Goal: Obtain resource: Download file/media

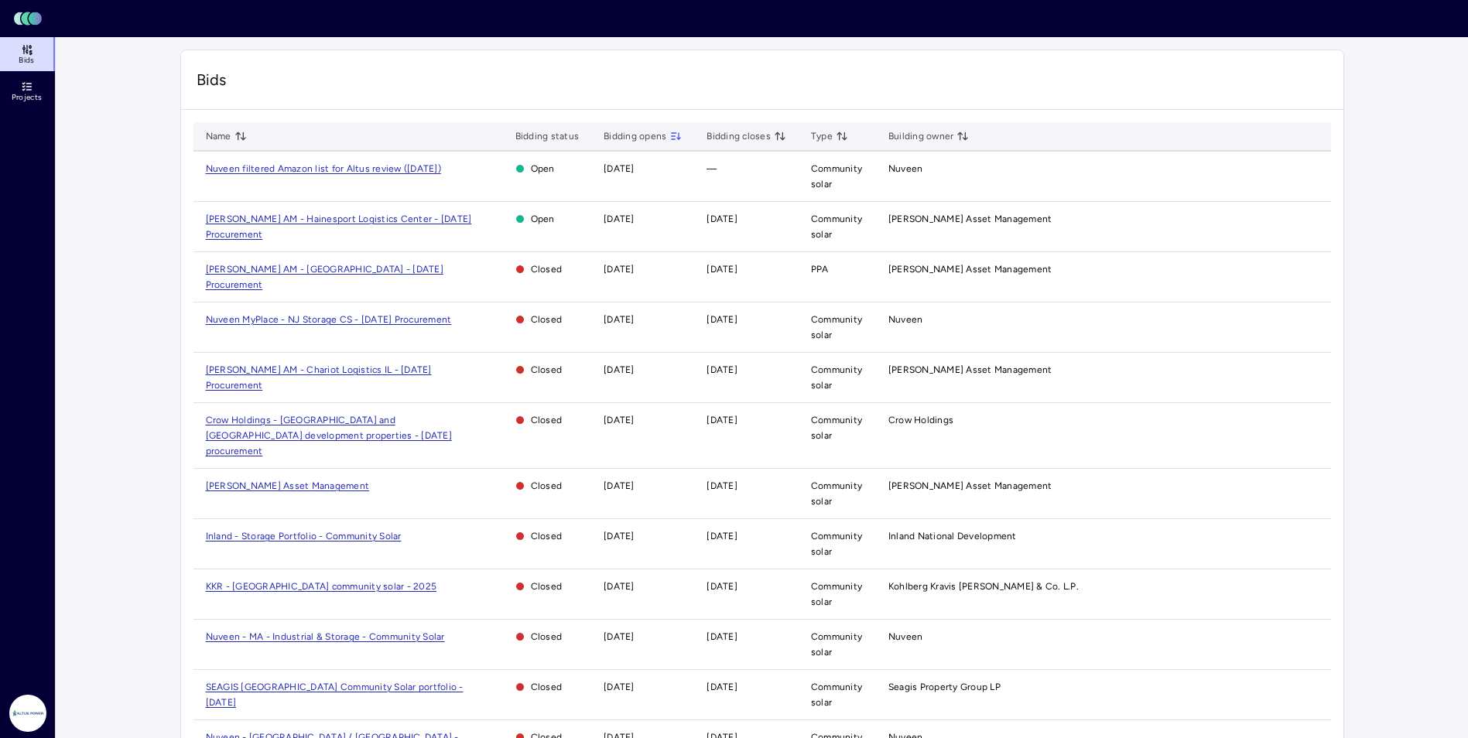
click at [315, 168] on span "Nuveen filtered Amazon list for Altus review ([DATE])" at bounding box center [323, 168] width 235 height 11
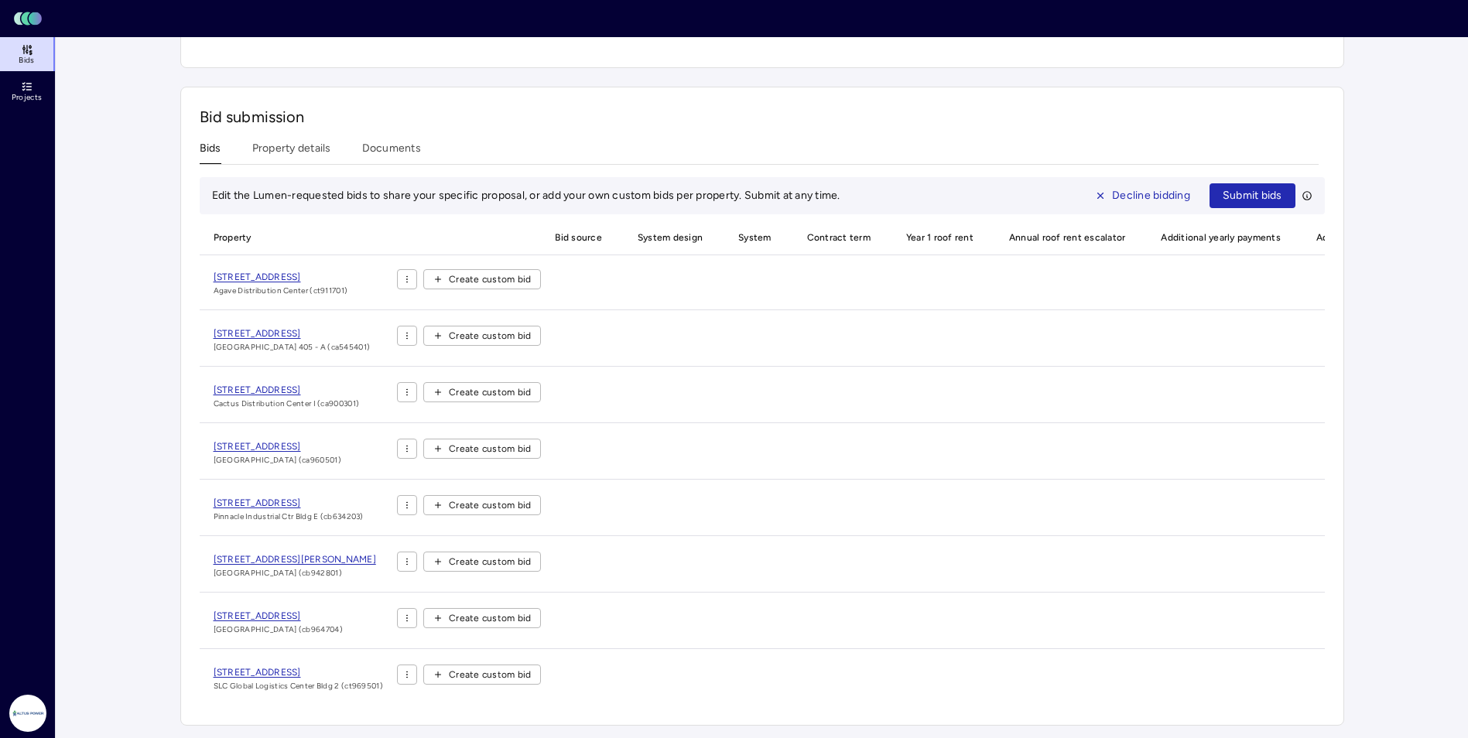
scroll to position [362, 0]
click at [282, 137] on div "Bid submission Bids Property details Documents Edit the Lumen-requested bids to…" at bounding box center [762, 406] width 1164 height 639
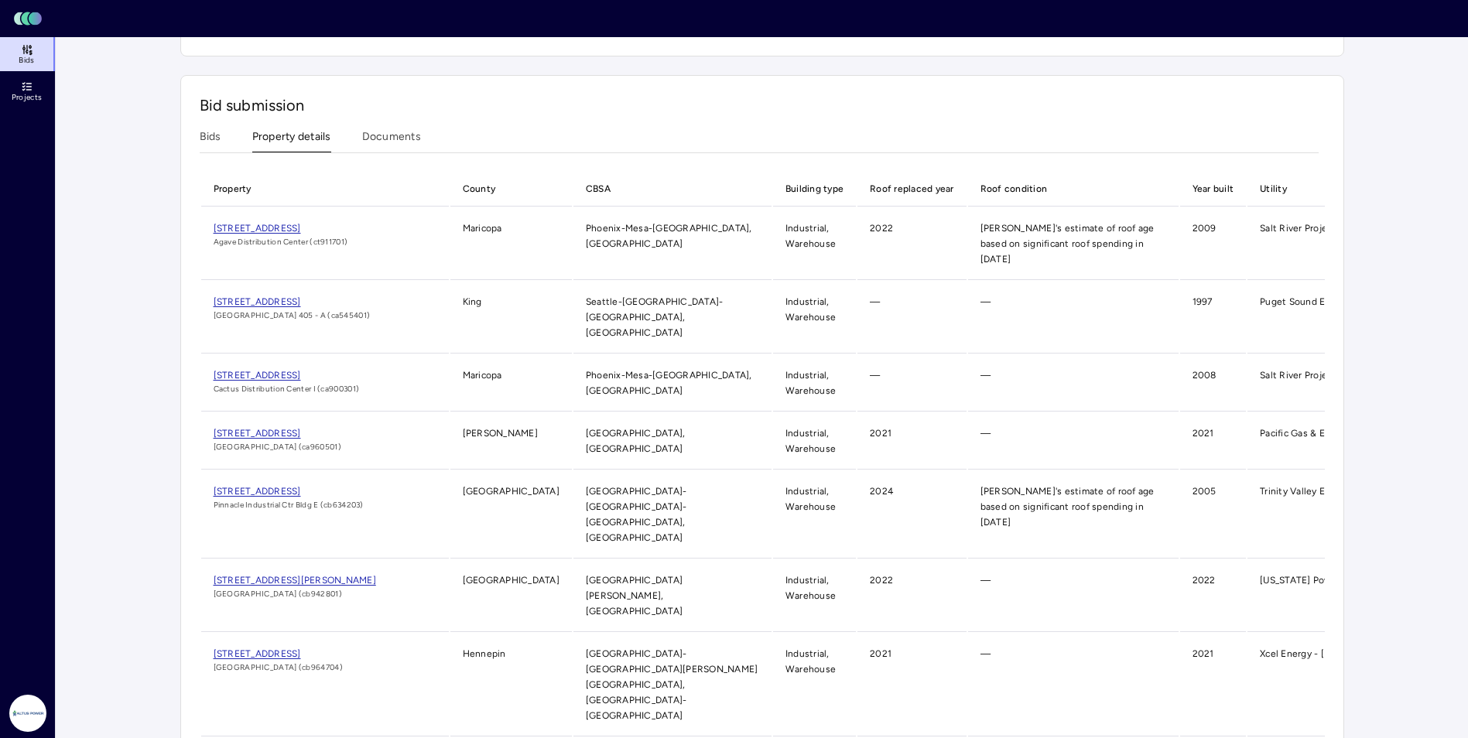
scroll to position [340, 0]
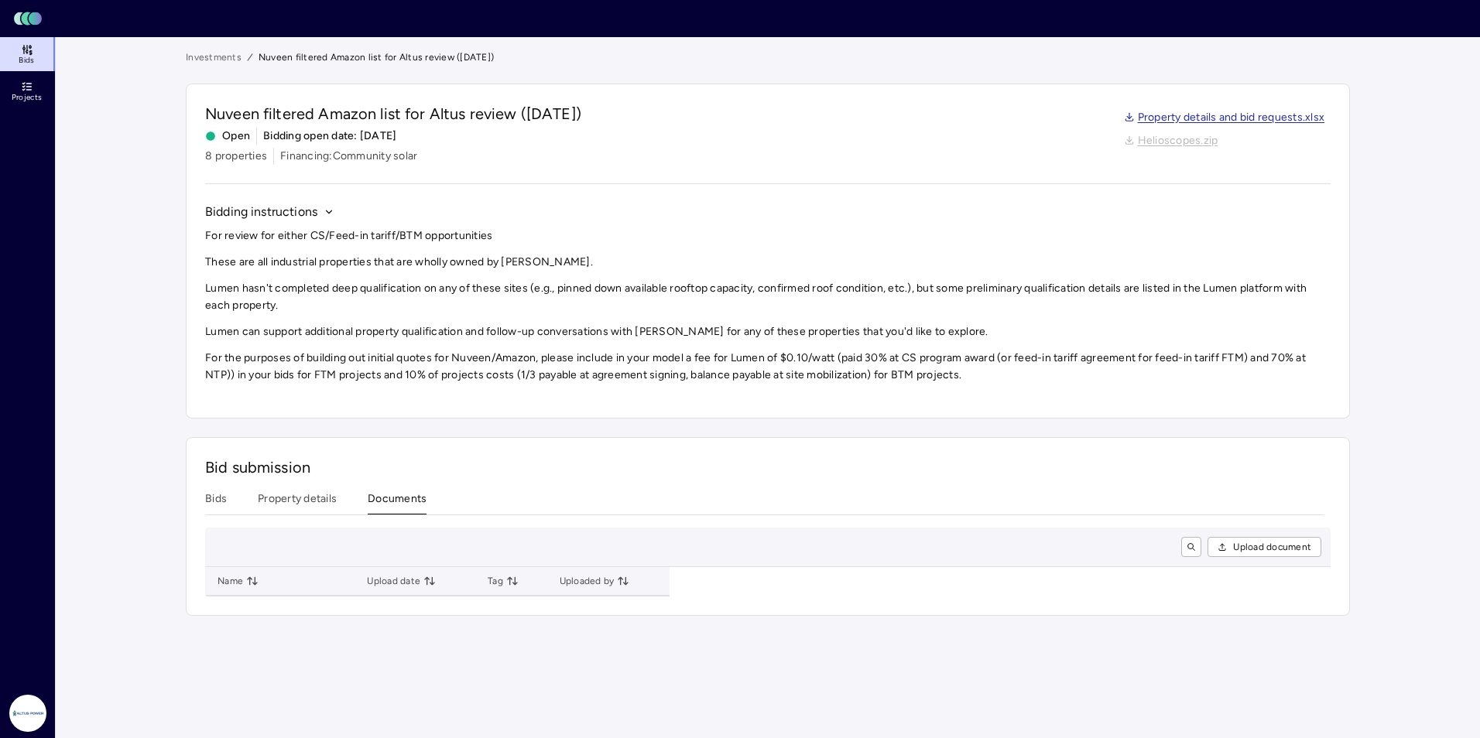
click at [382, 155] on div "Investments Nuveen filtered Amazon list for Altus review ([DATE]) Nuveen filter…" at bounding box center [768, 333] width 1164 height 567
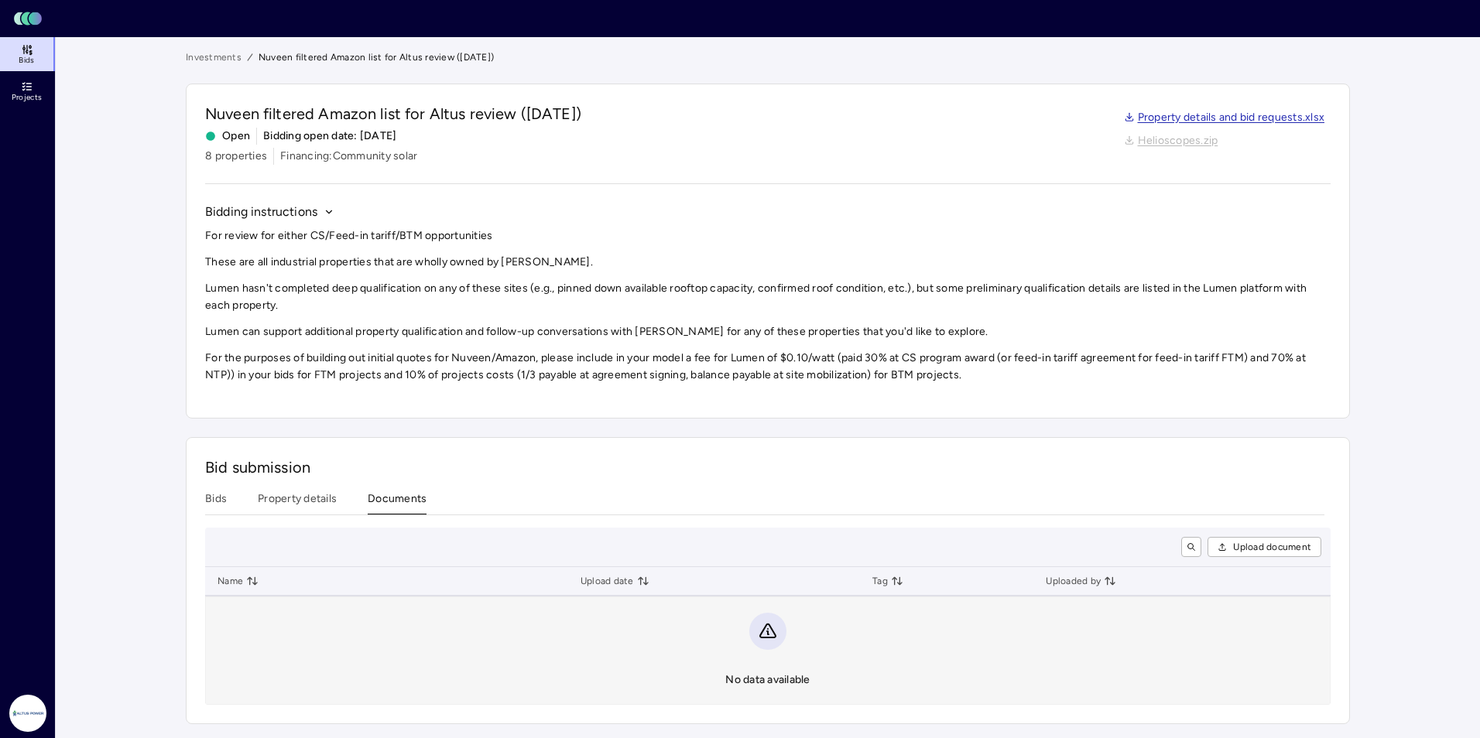
click at [314, 159] on span "Financing: Community solar" at bounding box center [348, 156] width 137 height 17
click at [245, 156] on span "8 properties" at bounding box center [236, 156] width 62 height 17
click at [851, 118] on link "Property details and bid requests.xlsx" at bounding box center [1224, 117] width 201 height 17
